Goal: Task Accomplishment & Management: Manage account settings

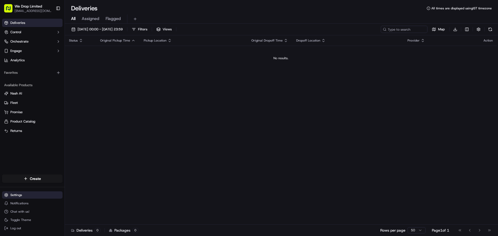
click at [27, 195] on html "We Drop Limited devsaranweb@gmail.com Toggle Sidebar Deliveries Control Orchest…" at bounding box center [249, 118] width 498 height 236
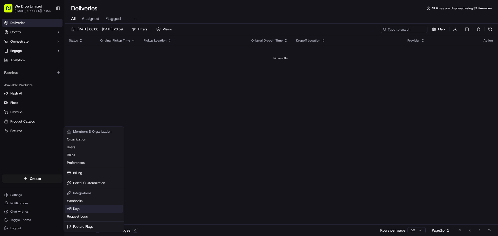
click at [78, 208] on link "API Keys" at bounding box center [94, 209] width 58 height 8
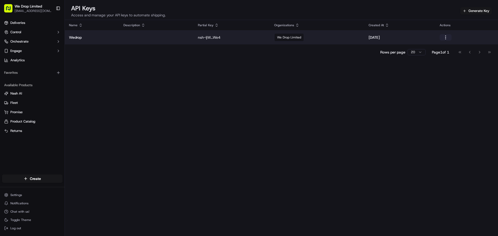
click at [448, 37] on button "button" at bounding box center [445, 37] width 12 height 6
click at [335, 39] on div "We Drop Limited" at bounding box center [317, 37] width 86 height 8
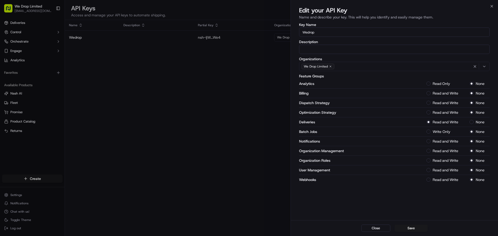
click at [440, 84] on label "Read Only" at bounding box center [440, 84] width 17 height 4
click at [430, 84] on button "Read Only" at bounding box center [428, 83] width 4 height 4
click at [441, 92] on label "Read and Write" at bounding box center [445, 93] width 26 height 4
click at [430, 92] on button "Read and Write" at bounding box center [428, 93] width 4 height 4
click at [440, 104] on label "Read and Write" at bounding box center [445, 103] width 26 height 4
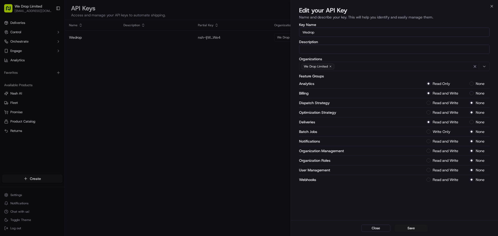
click at [430, 104] on Strategy-1 "Read and Write" at bounding box center [428, 103] width 4 height 4
click at [440, 116] on div "Optimization Strategy Read and Write None" at bounding box center [394, 113] width 191 height 10
click at [445, 94] on label "Read and Write" at bounding box center [445, 93] width 26 height 4
click at [430, 94] on button "Read and Write" at bounding box center [428, 93] width 4 height 4
click at [443, 84] on label "Read Only" at bounding box center [440, 84] width 17 height 4
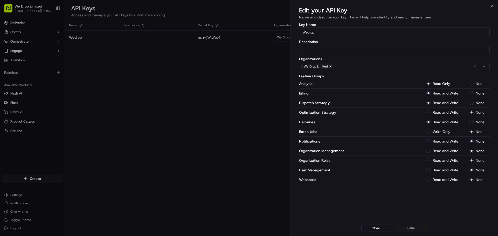
click at [430, 84] on button "Read Only" at bounding box center [428, 83] width 4 height 4
click at [478, 84] on label "None" at bounding box center [479, 84] width 9 height 4
click at [473, 84] on button "None" at bounding box center [471, 83] width 4 height 4
click at [451, 113] on label "Read and Write" at bounding box center [445, 112] width 26 height 4
click at [430, 113] on Strategy-1 "Read and Write" at bounding box center [428, 112] width 4 height 4
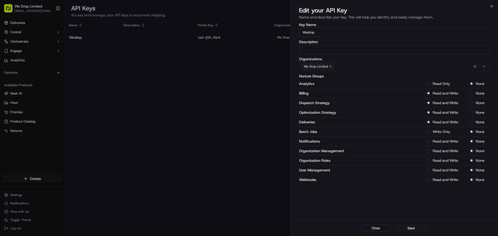
click at [442, 179] on label "Read and Write" at bounding box center [445, 180] width 26 height 4
click at [430, 179] on button "Read and Write" at bounding box center [428, 179] width 4 height 4
click at [476, 179] on label "None" at bounding box center [479, 180] width 9 height 4
click at [473, 179] on button "None" at bounding box center [471, 179] width 4 height 4
click at [448, 170] on label "Read and Write" at bounding box center [445, 170] width 26 height 4
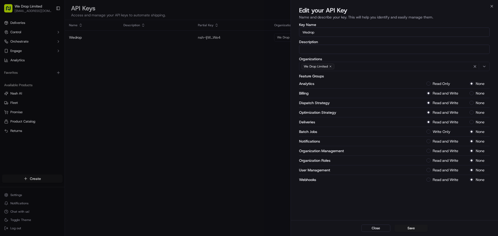
click at [430, 170] on Management-1 "Read and Write" at bounding box center [428, 170] width 4 height 4
click at [446, 163] on div "Organization Roles Read and Write None" at bounding box center [394, 161] width 191 height 10
click at [441, 130] on label "Write Only" at bounding box center [441, 132] width 18 height 4
click at [430, 129] on Jobs-1 "Write Only" at bounding box center [428, 131] width 4 height 4
click at [442, 140] on label "Read and Write" at bounding box center [445, 141] width 26 height 4
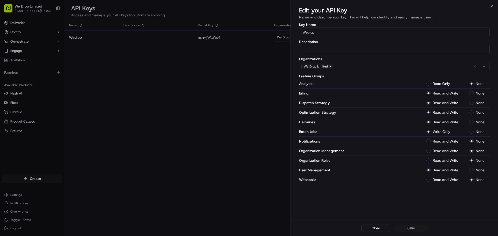
click at [430, 140] on button "Read and Write" at bounding box center [428, 141] width 4 height 4
click at [443, 150] on label "Read and Write" at bounding box center [445, 151] width 26 height 4
click at [430, 150] on Management-1 "Read and Write" at bounding box center [428, 151] width 4 height 4
click at [442, 163] on div "Organization Roles Read and Write None" at bounding box center [394, 161] width 191 height 10
click at [447, 161] on label "Read and Write" at bounding box center [445, 160] width 26 height 4
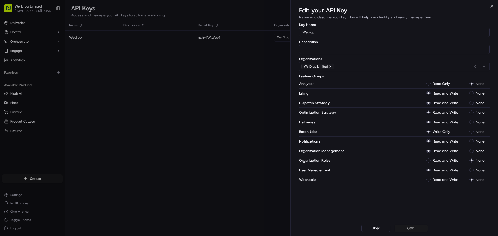
click at [430, 161] on Roles-1 "Read and Write" at bounding box center [428, 160] width 4 height 4
click at [402, 229] on button "Save" at bounding box center [410, 227] width 33 height 7
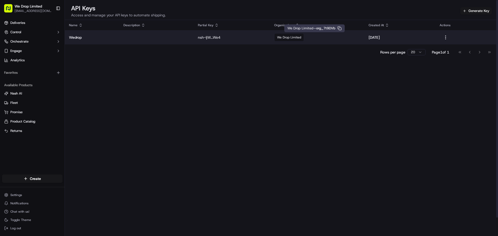
click at [307, 38] on div "We Drop Limited" at bounding box center [317, 37] width 86 height 8
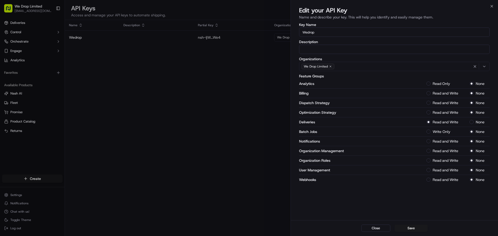
click at [437, 82] on label "Read Only" at bounding box center [440, 84] width 17 height 4
click at [430, 82] on button "Read Only" at bounding box center [428, 83] width 4 height 4
click at [439, 92] on label "Read and Write" at bounding box center [445, 93] width 26 height 4
click at [430, 92] on button "Read and Write" at bounding box center [428, 93] width 4 height 4
click at [440, 101] on label "Read and Write" at bounding box center [445, 103] width 26 height 4
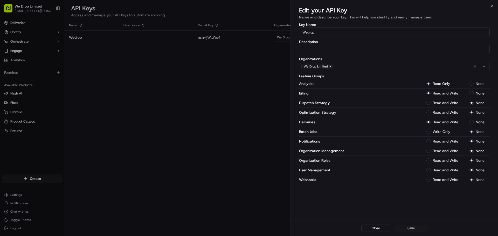
click at [430, 101] on Strategy-1 "Read and Write" at bounding box center [428, 103] width 4 height 4
click at [440, 111] on label "Read and Write" at bounding box center [445, 112] width 26 height 4
click at [430, 111] on Strategy-1 "Read and Write" at bounding box center [428, 112] width 4 height 4
click at [439, 131] on label "Write Only" at bounding box center [441, 132] width 18 height 4
click at [430, 131] on Jobs-1 "Write Only" at bounding box center [428, 131] width 4 height 4
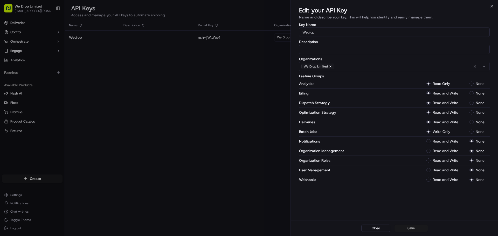
click at [439, 147] on div "Organization Management Read and Write None" at bounding box center [394, 151] width 191 height 10
click at [442, 145] on div "Notifications Read and Write None" at bounding box center [394, 141] width 191 height 10
click at [445, 143] on label "Read and Write" at bounding box center [445, 141] width 26 height 4
click at [430, 143] on button "Read and Write" at bounding box center [428, 141] width 4 height 4
click at [444, 151] on label "Read and Write" at bounding box center [445, 151] width 26 height 4
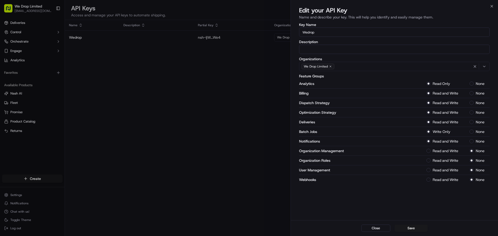
click at [430, 151] on Management-1 "Read and Write" at bounding box center [428, 151] width 4 height 4
click at [443, 158] on label "Read and Write" at bounding box center [445, 160] width 26 height 4
click at [430, 158] on Roles-1 "Read and Write" at bounding box center [428, 160] width 4 height 4
click at [442, 170] on label "Read and Write" at bounding box center [445, 170] width 26 height 4
click at [430, 170] on Management-1 "Read and Write" at bounding box center [428, 170] width 4 height 4
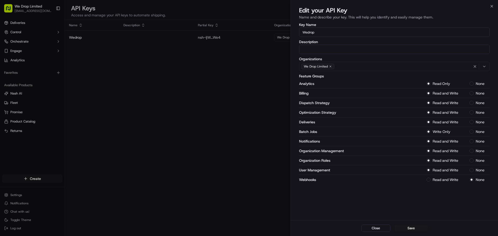
click at [443, 178] on label "Read and Write" at bounding box center [445, 180] width 26 height 4
click at [430, 177] on button "Read and Write" at bounding box center [428, 179] width 4 height 4
click at [407, 227] on button "Save" at bounding box center [410, 227] width 33 height 7
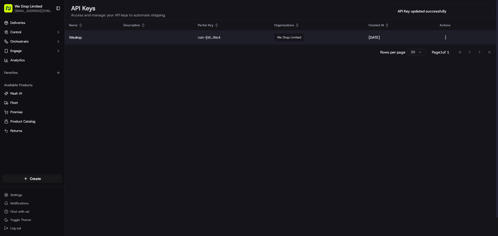
click at [420, 40] on td "[DATE]" at bounding box center [399, 37] width 71 height 14
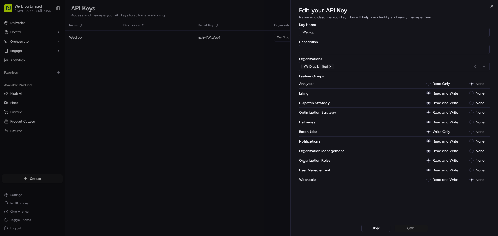
click at [408, 227] on button "Save" at bounding box center [410, 227] width 33 height 7
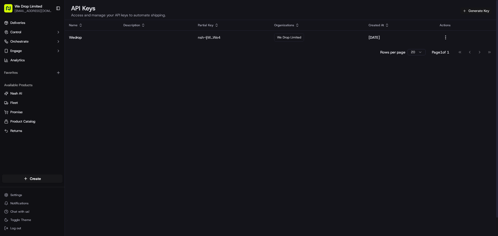
click at [472, 10] on button "Generate Key" at bounding box center [475, 10] width 31 height 7
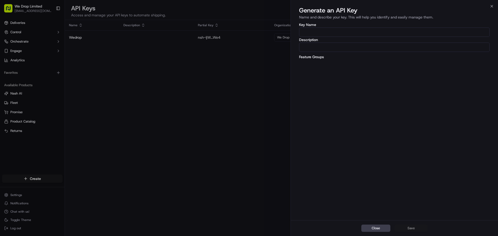
click at [343, 34] on input "Key Name" at bounding box center [394, 31] width 191 height 9
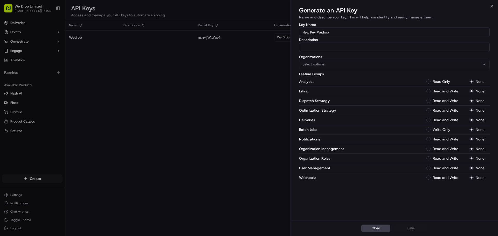
type input "New Key Wedrop"
click at [351, 67] on button "Select options" at bounding box center [394, 64] width 191 height 9
click at [330, 93] on span "We Drop Limited" at bounding box center [339, 92] width 64 height 5
click at [448, 83] on div at bounding box center [249, 118] width 498 height 236
click at [447, 81] on label "Read Only" at bounding box center [440, 82] width 17 height 4
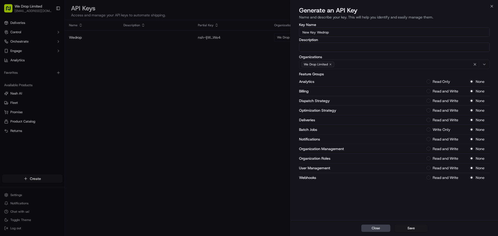
click at [430, 81] on button "Read Only" at bounding box center [428, 81] width 4 height 4
click at [444, 95] on div "Billing Read and Write None" at bounding box center [394, 91] width 191 height 10
click at [447, 93] on div "Billing Read and Write None" at bounding box center [394, 91] width 191 height 10
click at [449, 91] on label "Read and Write" at bounding box center [445, 91] width 26 height 4
click at [430, 91] on button "Read and Write" at bounding box center [428, 91] width 4 height 4
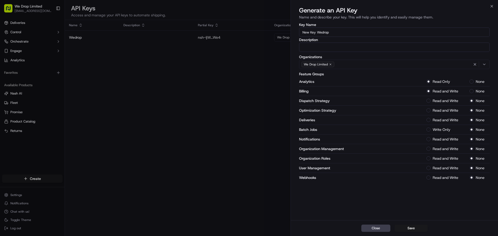
click at [439, 100] on label "Read and Write" at bounding box center [445, 101] width 26 height 4
click at [430, 100] on Strategy-1 "Read and Write" at bounding box center [428, 101] width 4 height 4
click at [440, 108] on label "Read and Write" at bounding box center [445, 110] width 26 height 4
click at [430, 108] on Strategy-1 "Read and Write" at bounding box center [428, 110] width 4 height 4
click at [446, 120] on label "Read and Write" at bounding box center [445, 120] width 26 height 4
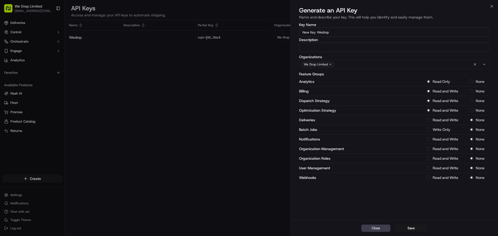
click at [430, 120] on button "Read and Write" at bounding box center [428, 120] width 4 height 4
click at [441, 131] on label "Write Only" at bounding box center [441, 130] width 18 height 4
click at [430, 131] on Jobs-1 "Write Only" at bounding box center [428, 129] width 4 height 4
click at [443, 139] on label "Read and Write" at bounding box center [445, 139] width 26 height 4
click at [430, 139] on button "Read and Write" at bounding box center [428, 139] width 4 height 4
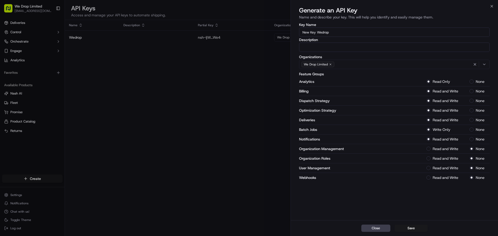
click at [439, 154] on div "Organization Roles Read and Write None" at bounding box center [394, 158] width 191 height 10
click at [444, 150] on label "Read and Write" at bounding box center [445, 149] width 26 height 4
click at [430, 150] on Management-1 "Read and Write" at bounding box center [428, 148] width 4 height 4
click at [442, 157] on label "Read and Write" at bounding box center [445, 158] width 26 height 4
click at [430, 157] on Roles-1 "Read and Write" at bounding box center [428, 158] width 4 height 4
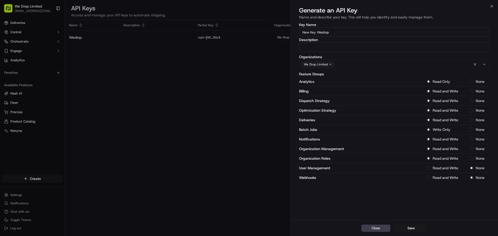
click at [440, 166] on label "Read and Write" at bounding box center [445, 168] width 26 height 4
click at [430, 166] on Management-1 "Read and Write" at bounding box center [428, 168] width 4 height 4
click at [440, 176] on label "Read and Write" at bounding box center [445, 177] width 26 height 4
click at [430, 176] on button "Read and Write" at bounding box center [428, 177] width 4 height 4
click at [408, 227] on button "Save" at bounding box center [410, 227] width 33 height 7
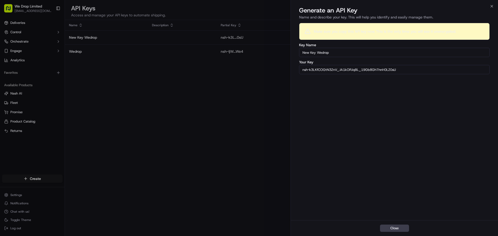
click at [354, 70] on input "nsh-k3LKfCOGtN3ZnV_JA1kORJqBL_19Gb8GhThnH0LZ0sU" at bounding box center [394, 69] width 191 height 9
click at [391, 233] on div "Close" at bounding box center [394, 228] width 207 height 16
click at [392, 229] on button "Close" at bounding box center [394, 227] width 29 height 7
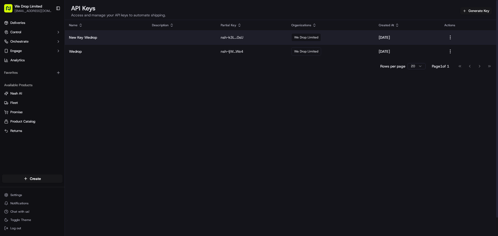
click at [367, 37] on td "We Drop Limited" at bounding box center [330, 37] width 87 height 14
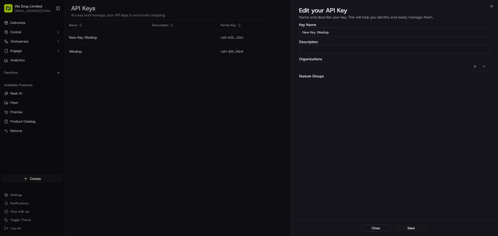
click at [242, 115] on div at bounding box center [249, 118] width 498 height 236
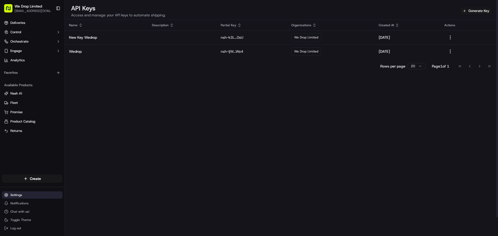
click at [31, 194] on html "We Drop Limited [EMAIL_ADDRESS][DOMAIN_NAME] Toggle Sidebar Deliveries Control …" at bounding box center [249, 118] width 498 height 236
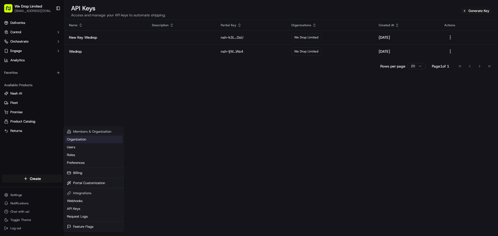
click at [92, 140] on link "Organization" at bounding box center [94, 139] width 58 height 8
